Goal: Transaction & Acquisition: Purchase product/service

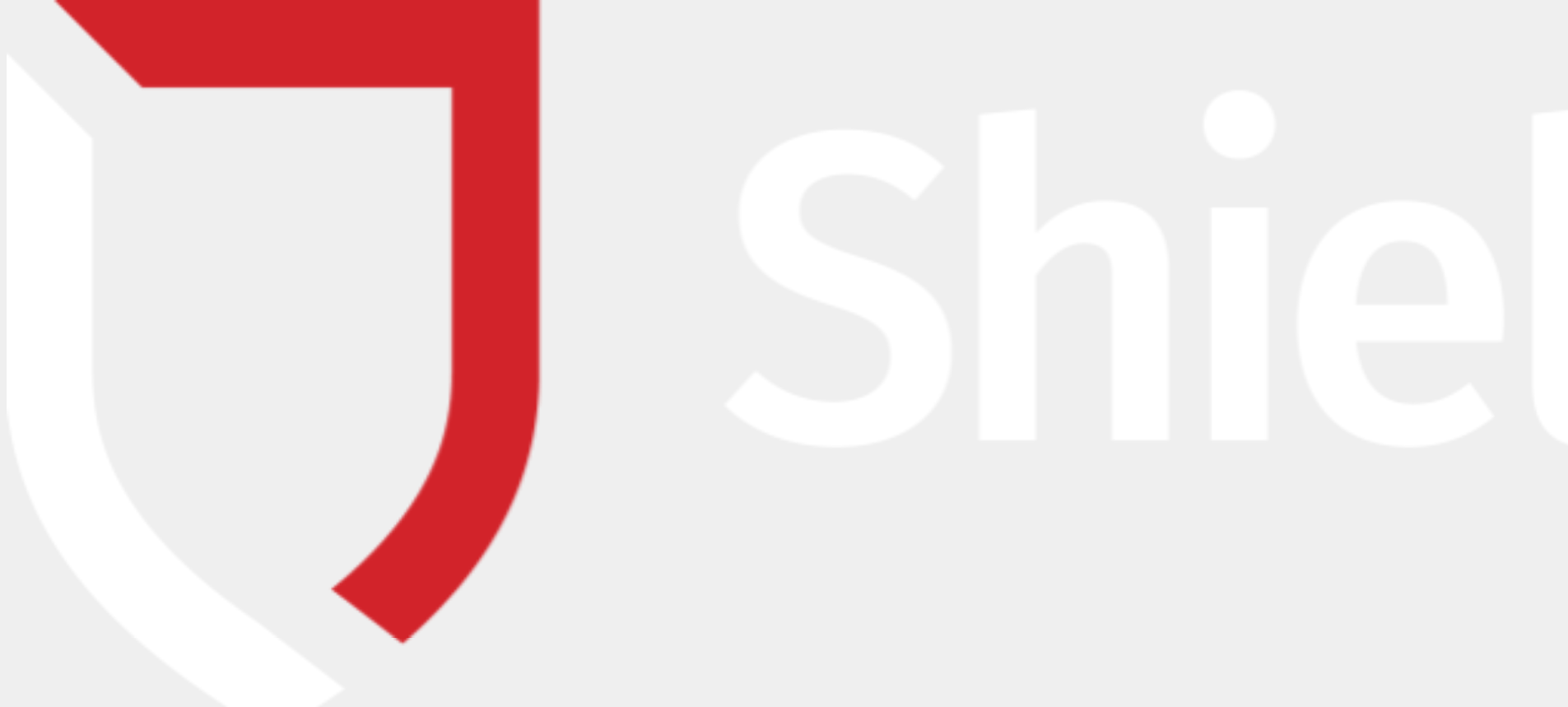
type input "[EMAIL_ADDRESS][DOMAIN_NAME]"
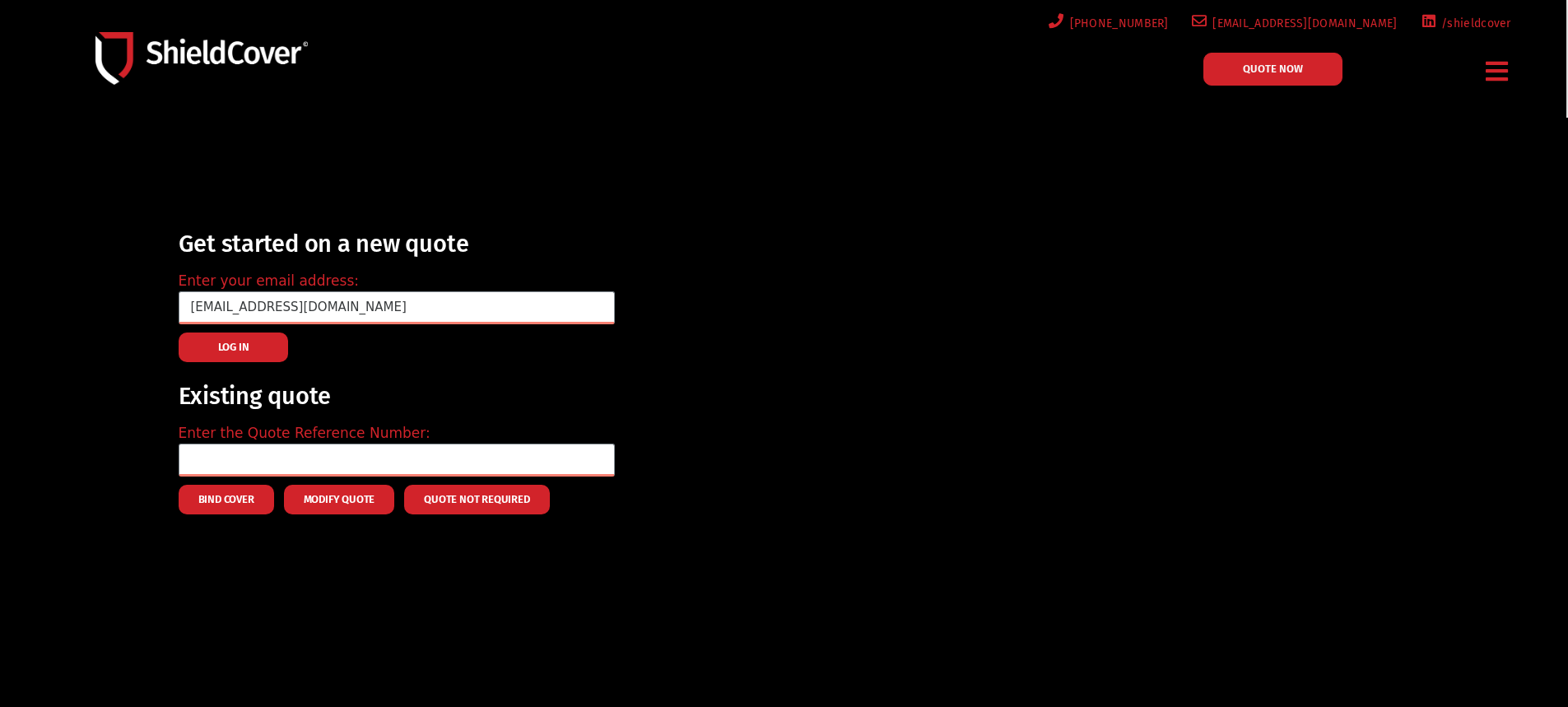
click at [1238, 76] on link "QUOTE NOW" at bounding box center [1272, 69] width 139 height 33
click at [226, 314] on input "email" at bounding box center [397, 308] width 436 height 33
type input "[EMAIL_ADDRESS][DOMAIN_NAME]"
click at [1268, 63] on span "QUOTE NOW" at bounding box center [1272, 69] width 60 height 11
